Goal: Information Seeking & Learning: Learn about a topic

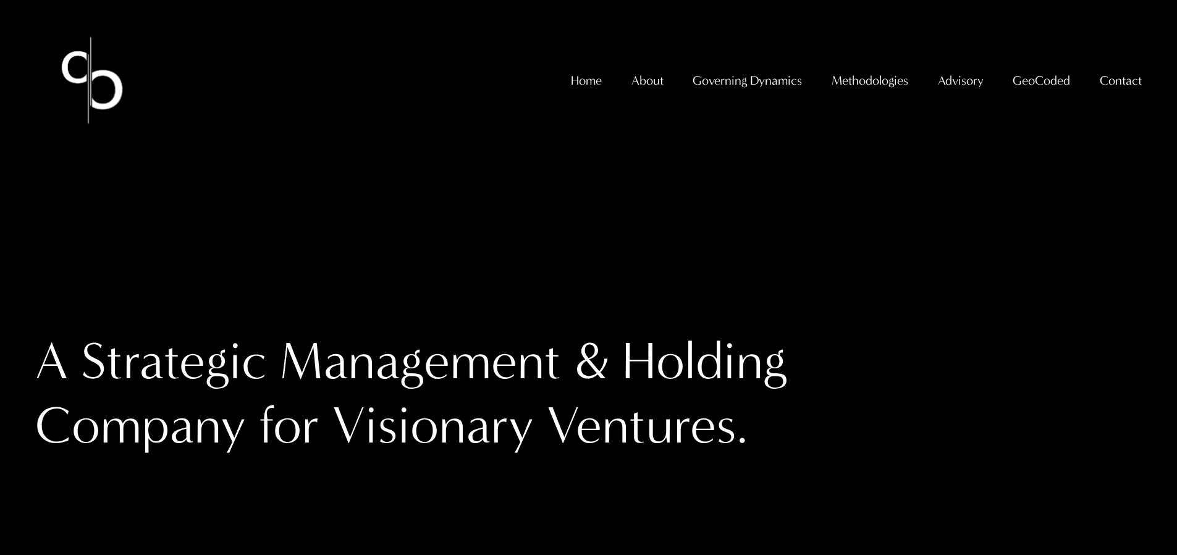
click at [0, 0] on span "GeoCoded - Weekly" at bounding box center [0, 0] width 0 height 0
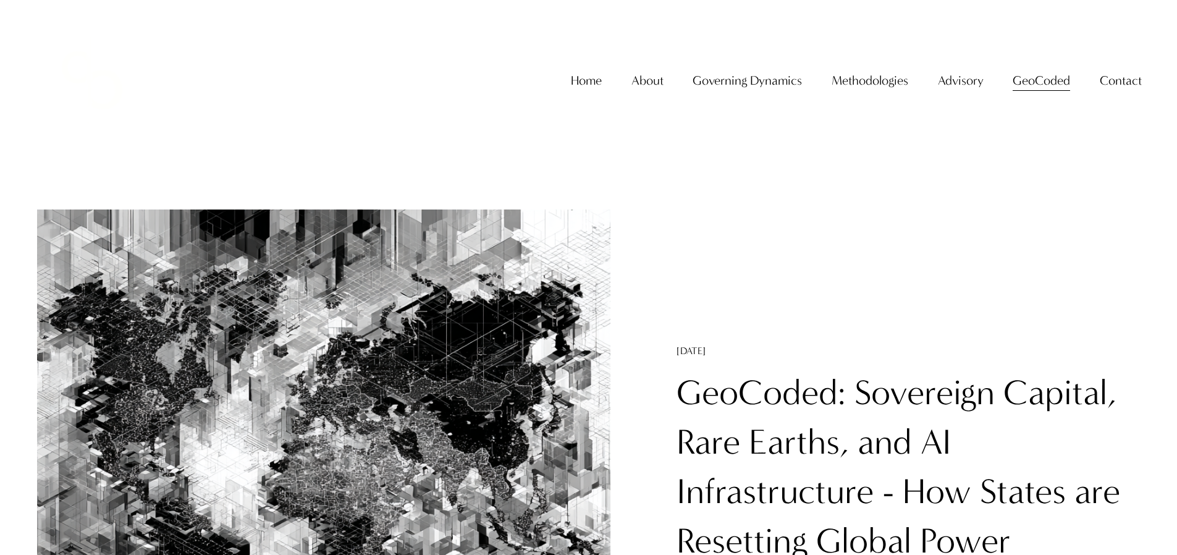
click at [758, 387] on link "GeoCoded: Sovereign Capital, Rare Earths, and AI Infrastructure - How States ar…" at bounding box center [898, 491] width 444 height 239
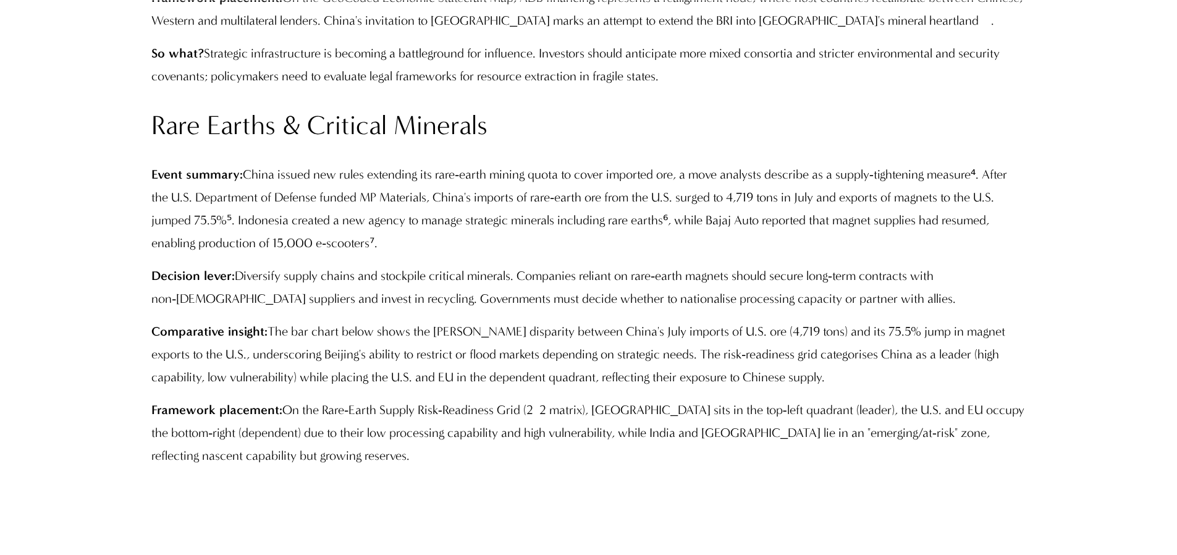
scroll to position [3289, 0]
